Goal: Information Seeking & Learning: Learn about a topic

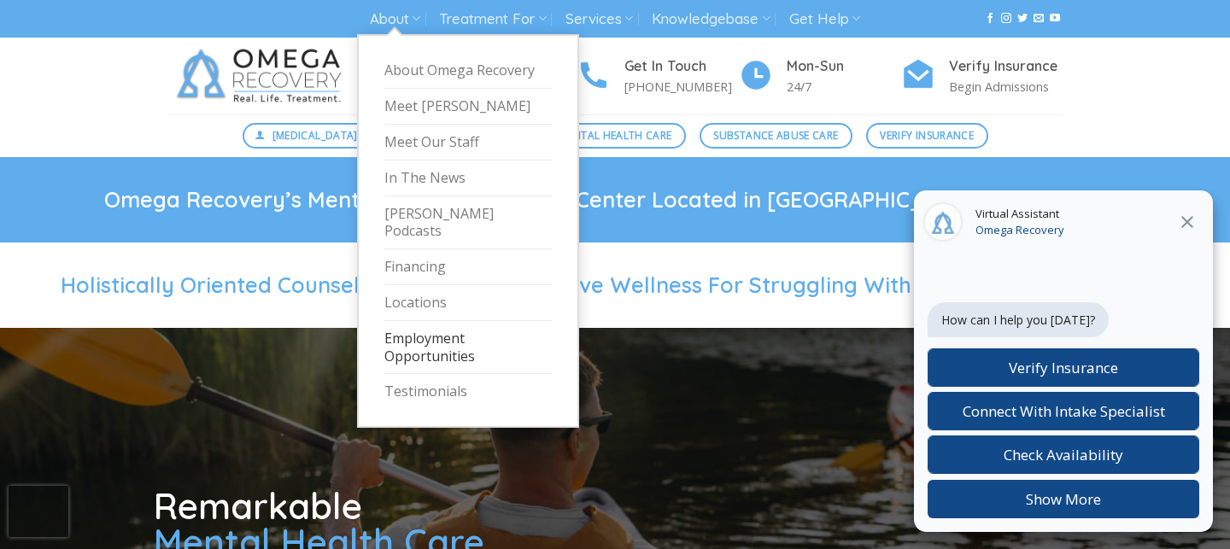
click at [403, 321] on link "Employment Opportunities" at bounding box center [467, 348] width 167 height 54
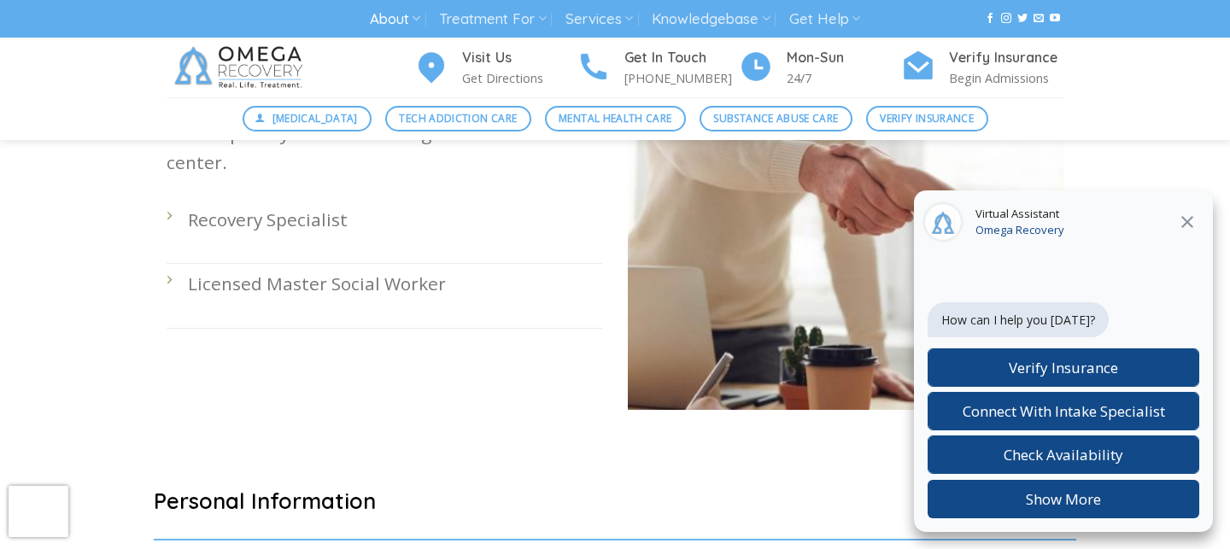
scroll to position [612, 0]
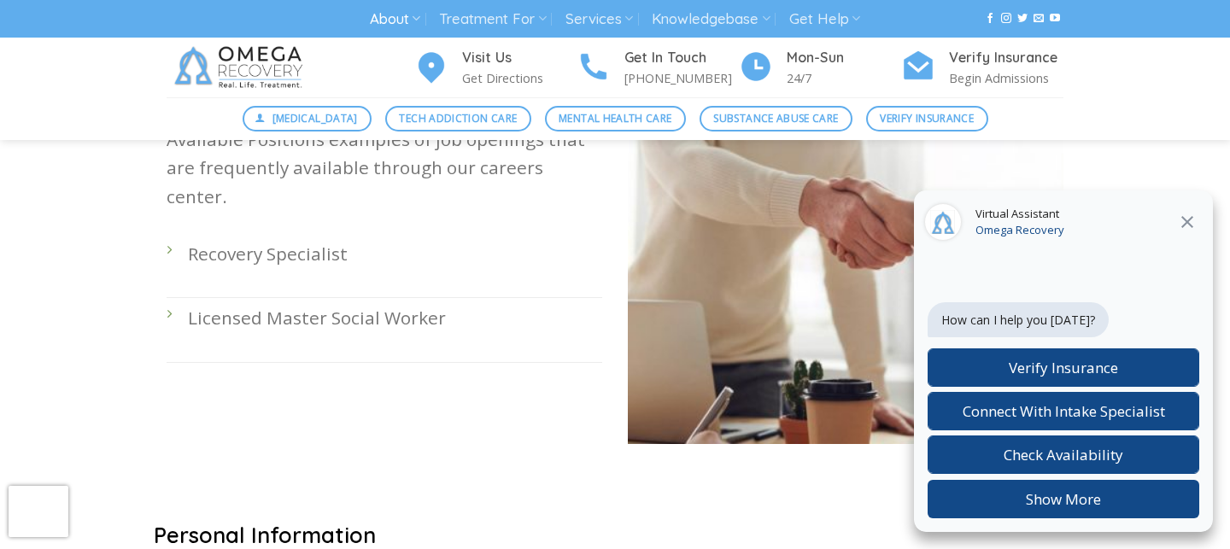
click at [395, 306] on li "Licensed Master Social Worker" at bounding box center [385, 330] width 436 height 64
click at [395, 304] on p "Licensed Master Social Worker" at bounding box center [395, 318] width 414 height 28
click at [1185, 222] on icon at bounding box center [1187, 222] width 12 height 12
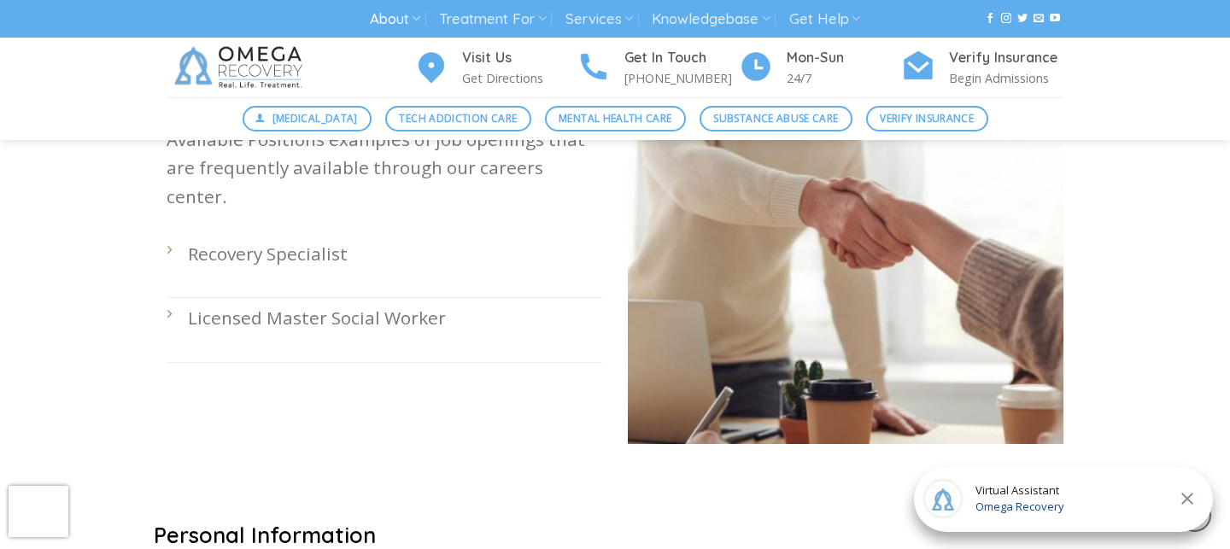
click at [487, 304] on p "Licensed Master Social Worker" at bounding box center [395, 318] width 414 height 28
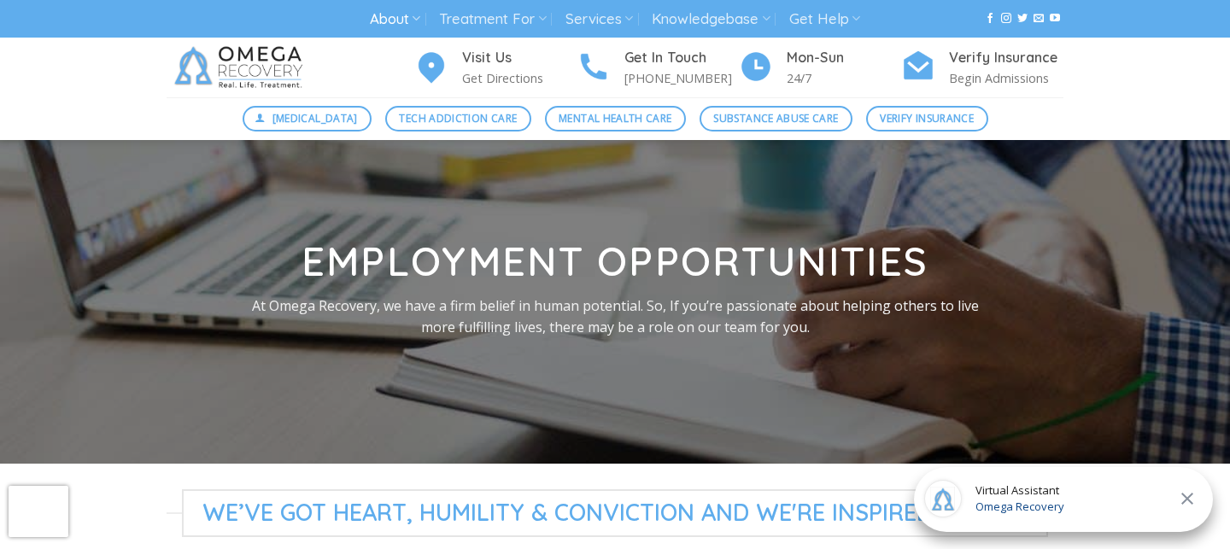
scroll to position [0, 0]
